Goal: Task Accomplishment & Management: Complete application form

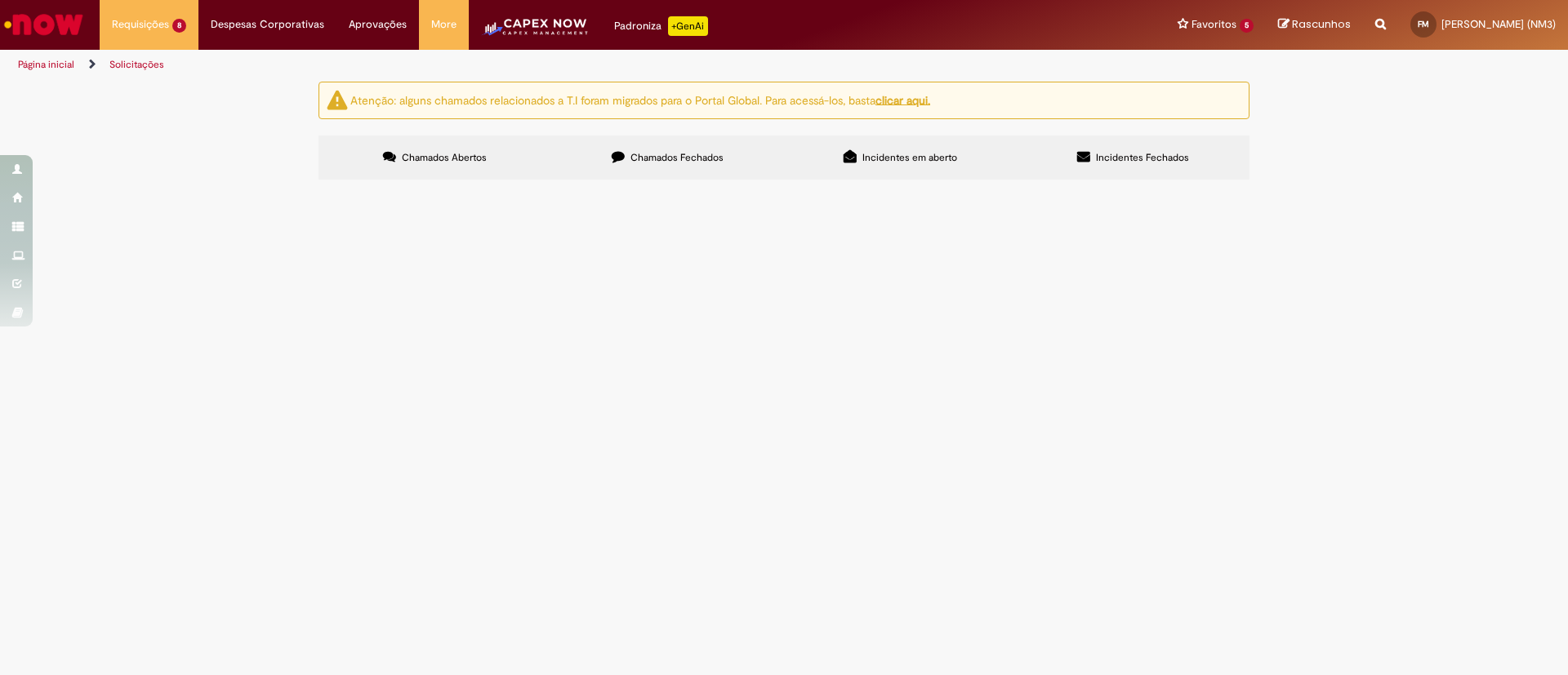
click at [1375, 23] on icon "Search from all sources" at bounding box center [1380, 15] width 11 height 30
click at [1311, 30] on input "text" at bounding box center [1349, 25] width 75 height 28
type input "**"
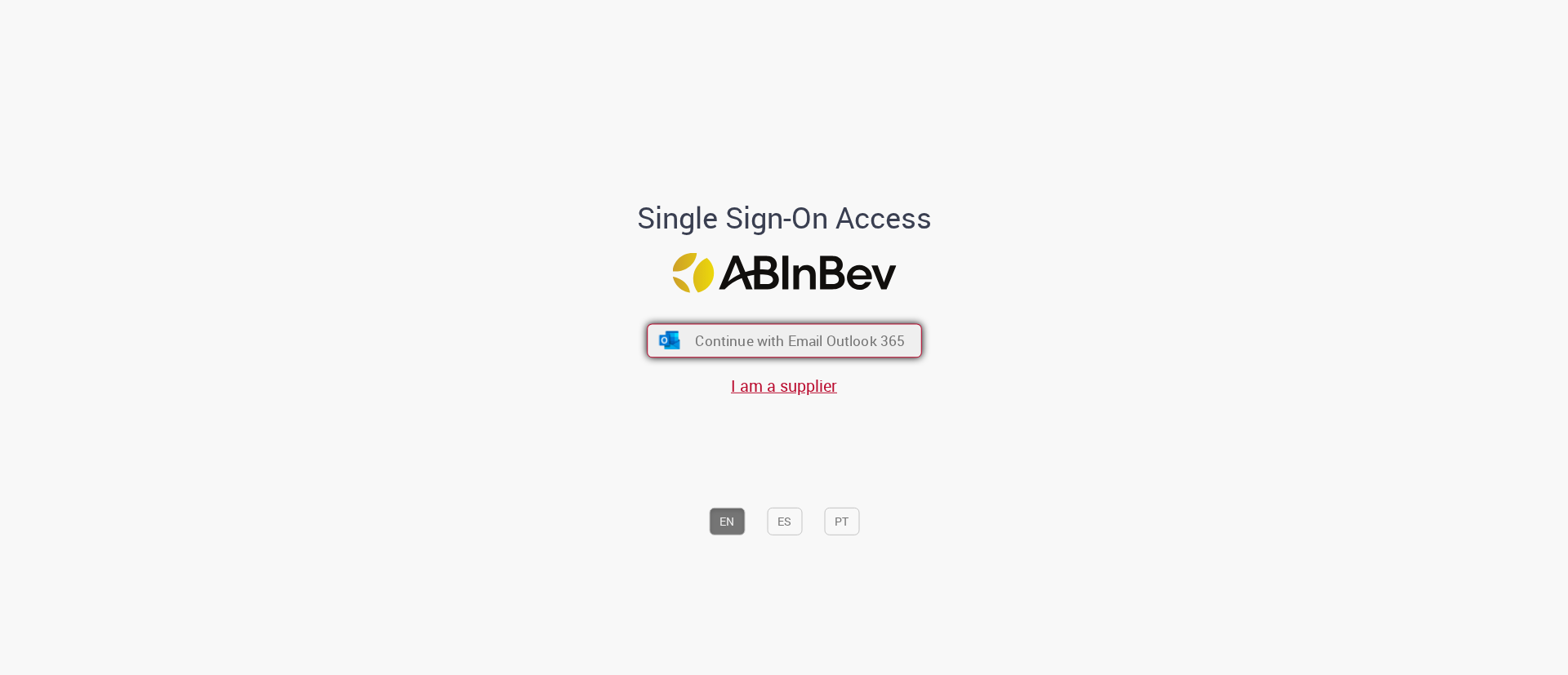
click at [842, 339] on span "Continue with Email Outlook 365" at bounding box center [800, 340] width 210 height 18
